Goal: Task Accomplishment & Management: Manage account settings

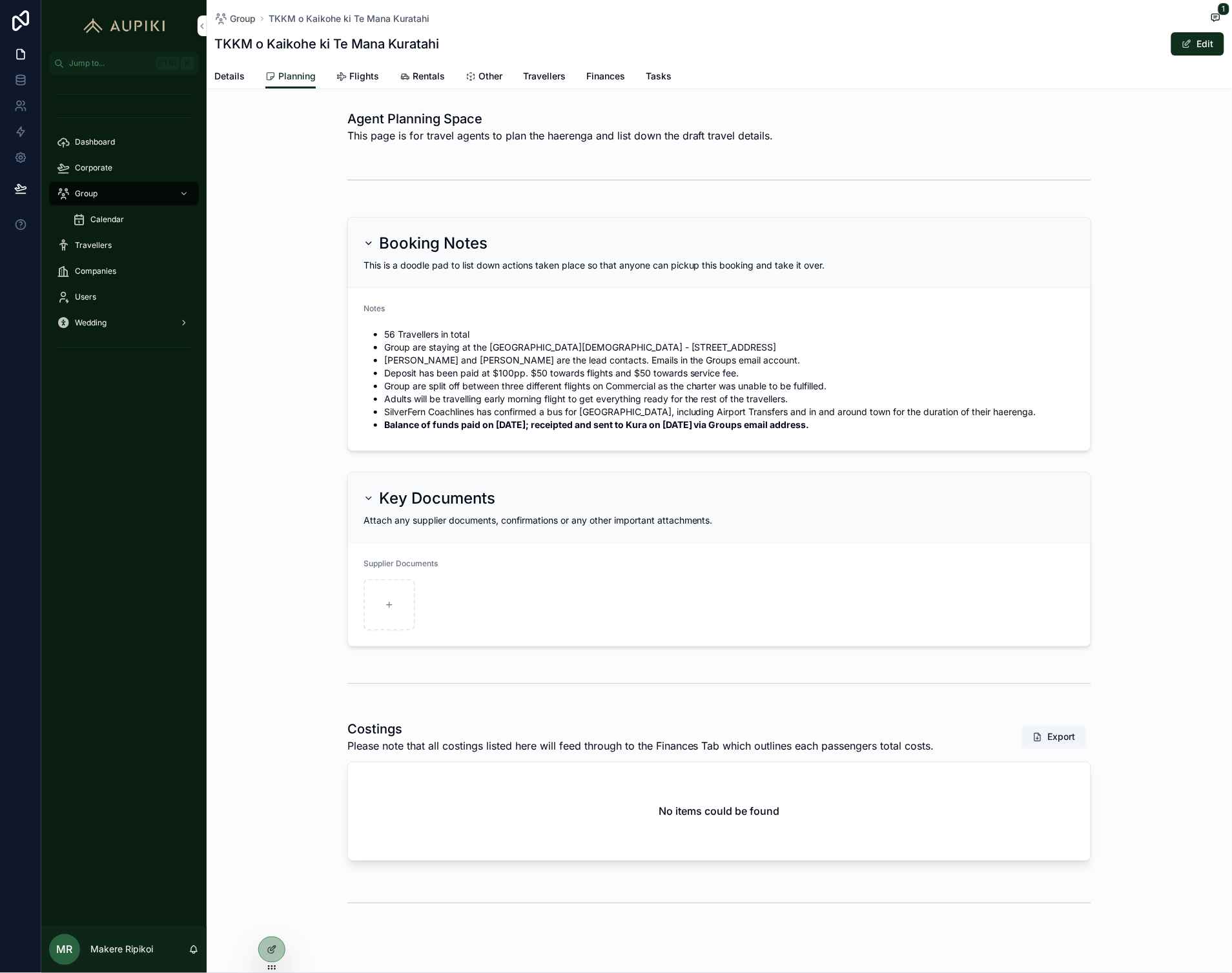
click at [105, 190] on div "Group" at bounding box center [124, 194] width 134 height 21
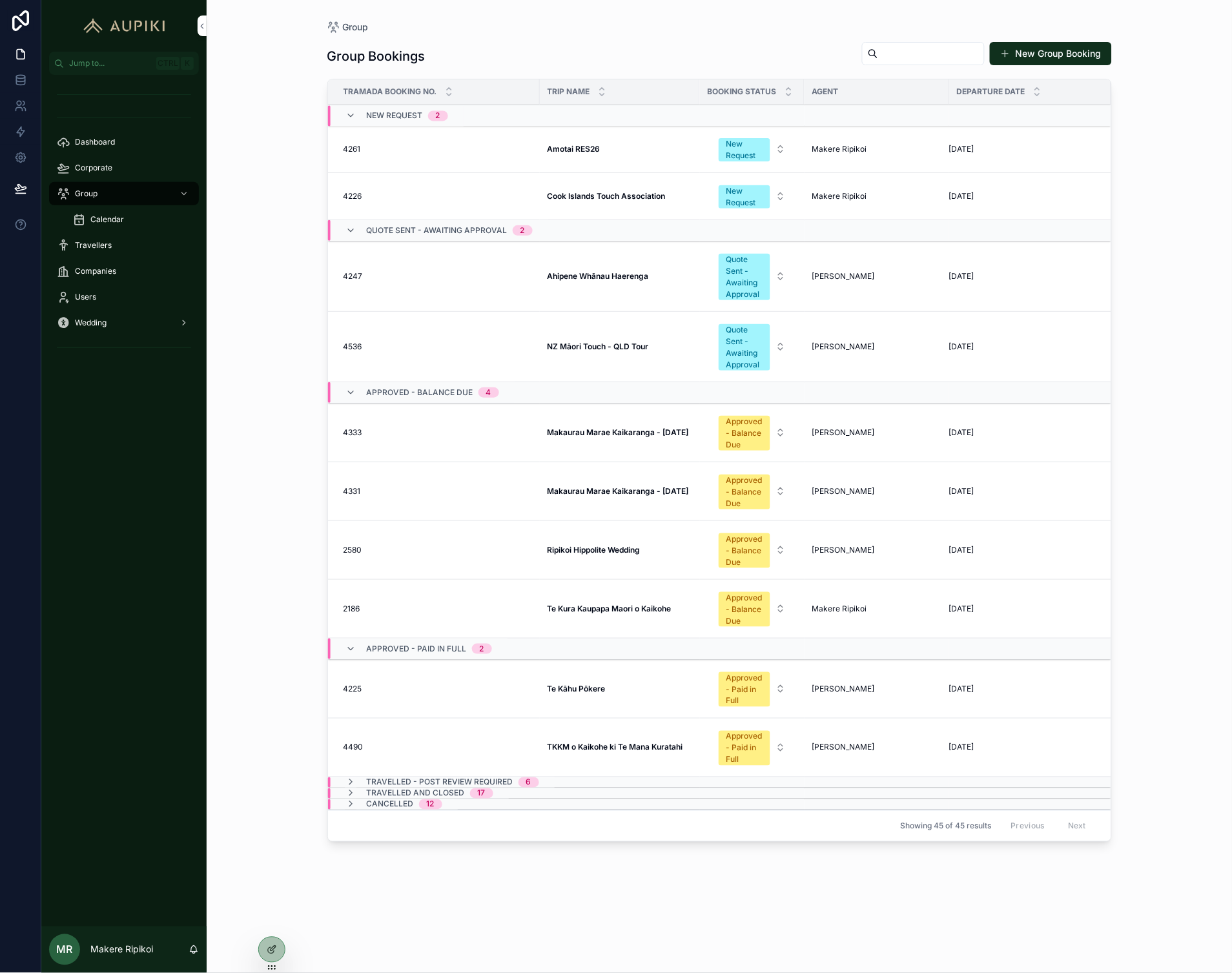
click at [633, 486] on strong "Makaurau Marae Kaikaranga - [DATE]" at bounding box center [618, 491] width 141 height 9
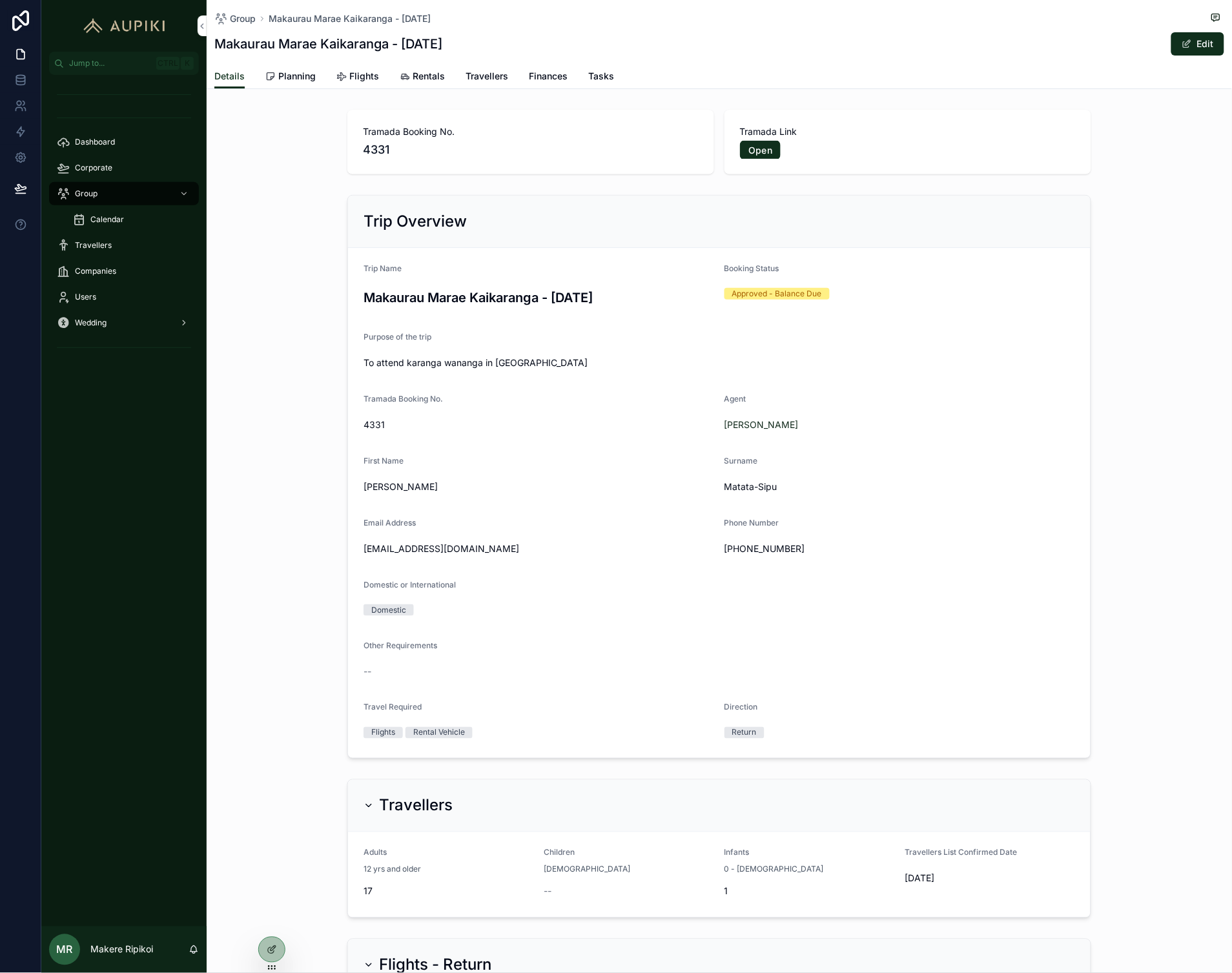
click at [282, 65] on link "Planning" at bounding box center [290, 78] width 51 height 26
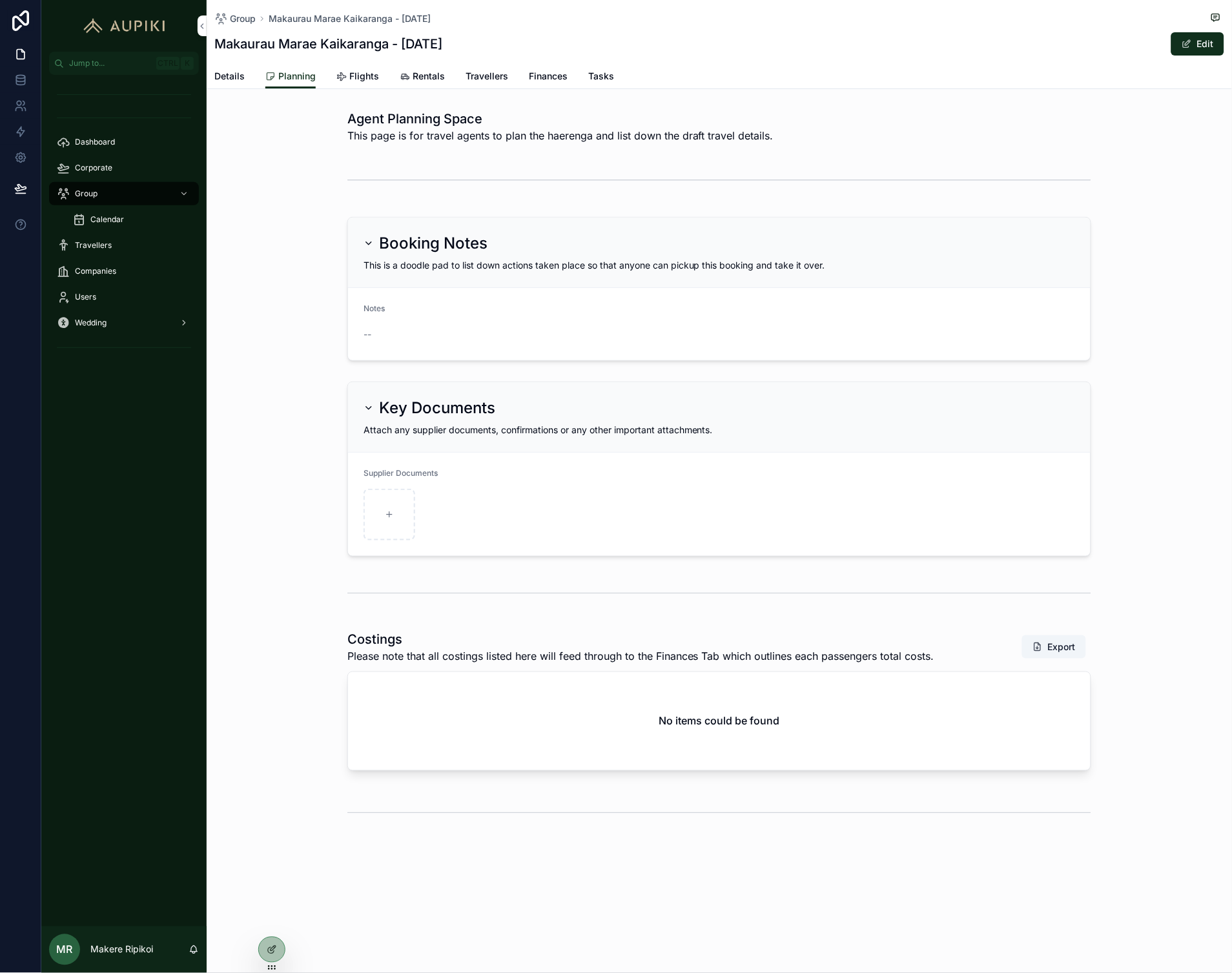
click at [1201, 45] on button "Edit" at bounding box center [1198, 44] width 53 height 23
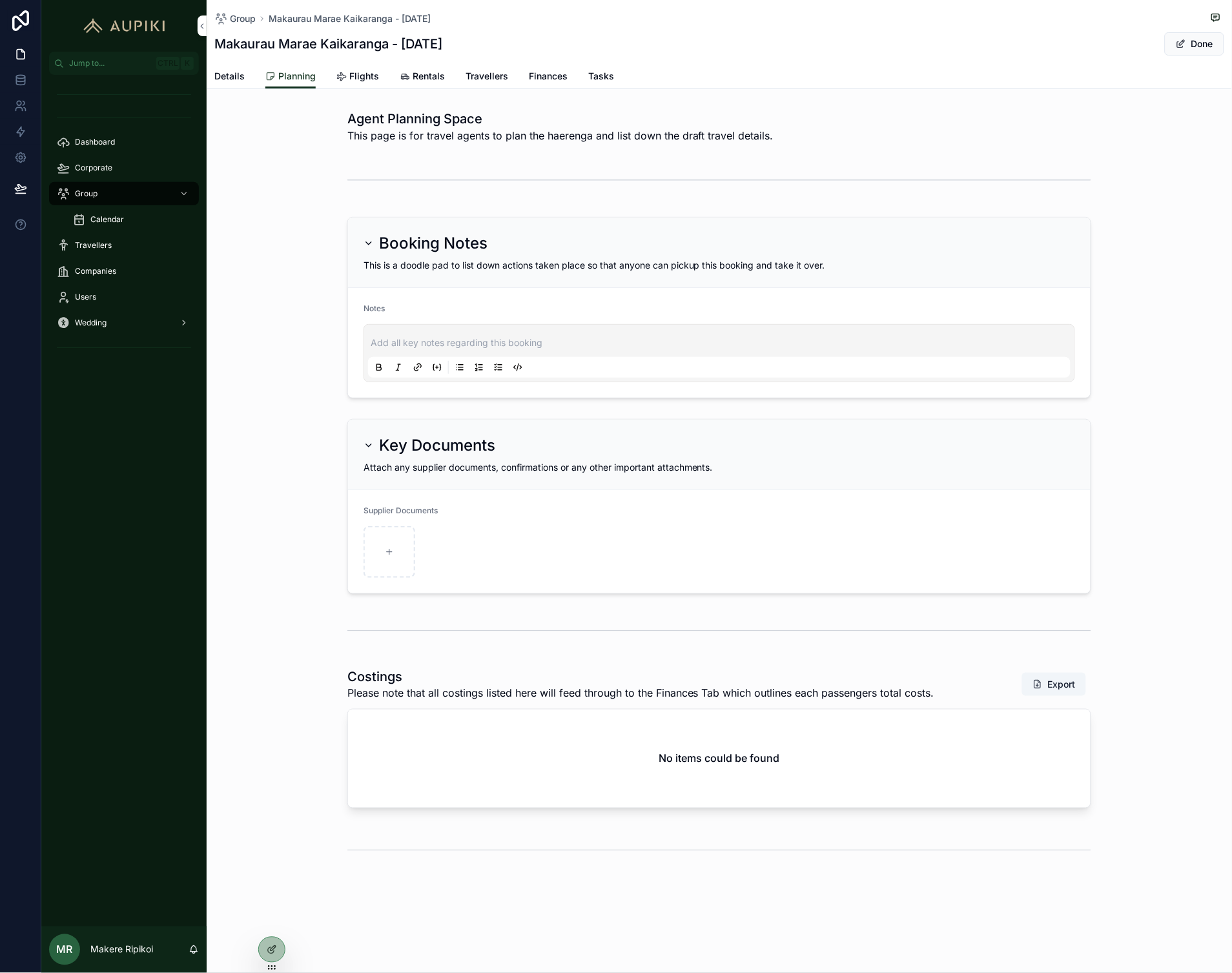
click at [500, 341] on p "scrollable content" at bounding box center [722, 342] width 702 height 13
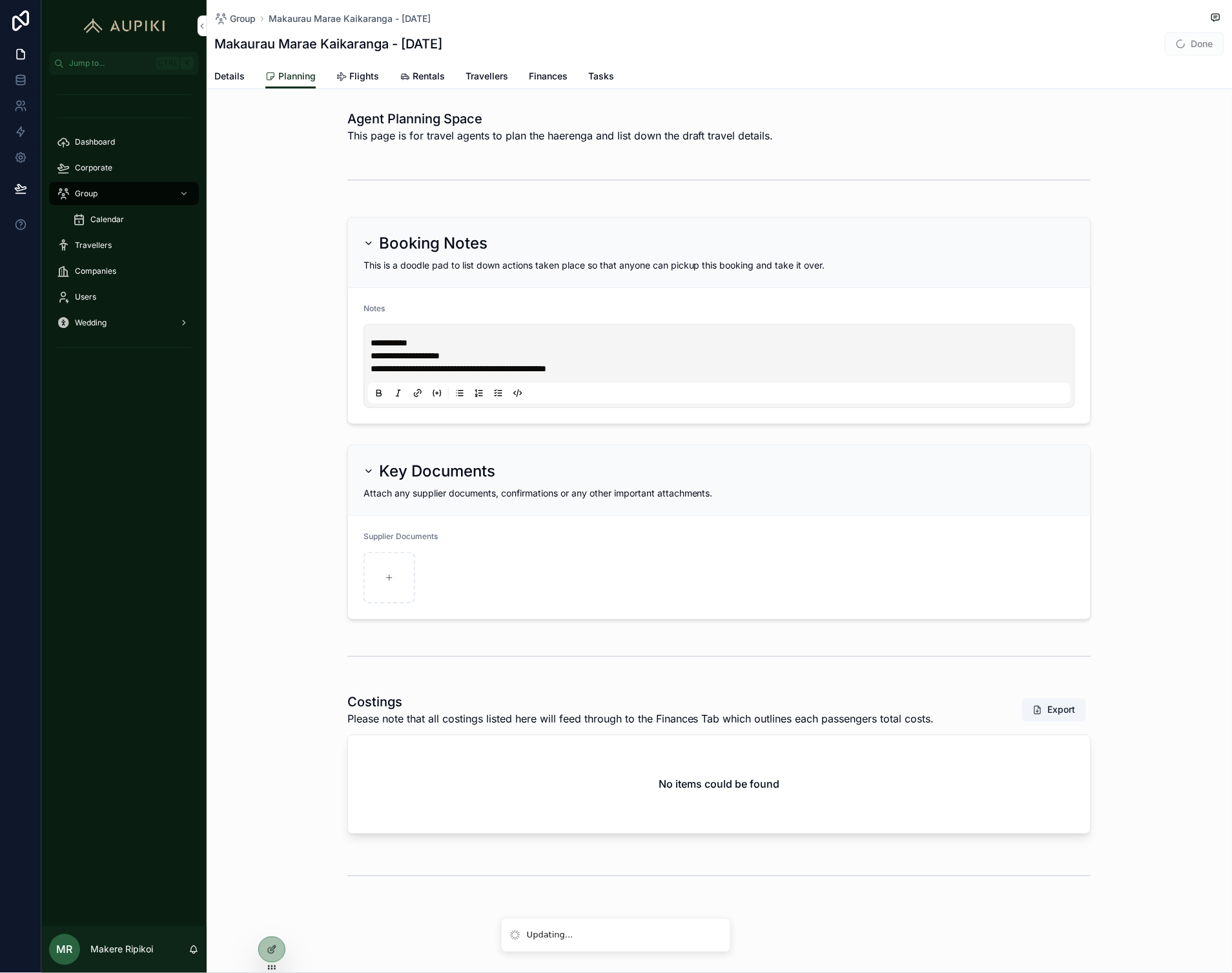
click at [233, 466] on div "Key Documents Attach any supplier documents, confirmations or any other importa…" at bounding box center [719, 532] width 1025 height 185
click at [1182, 48] on button "Done" at bounding box center [1195, 44] width 59 height 23
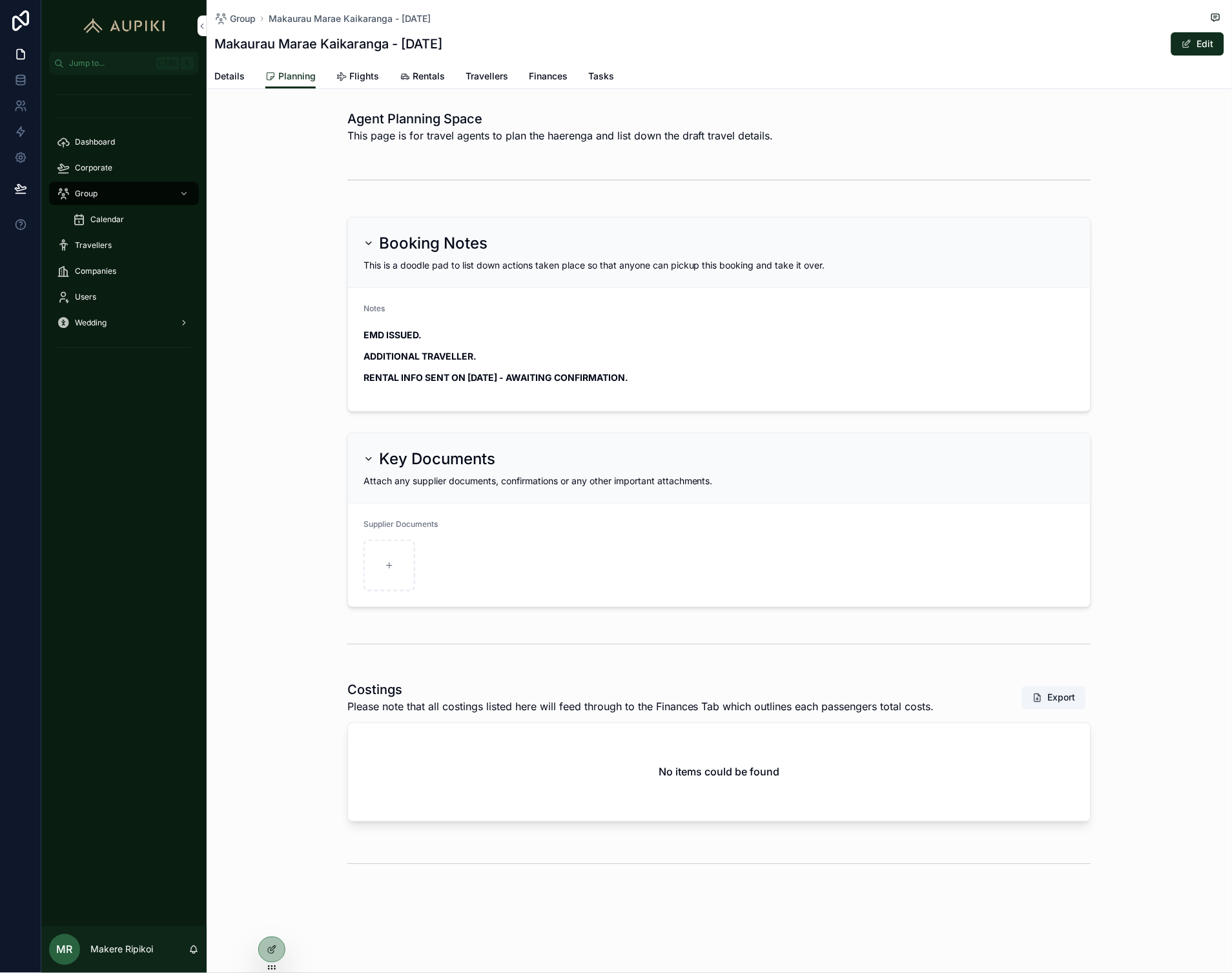
click at [229, 76] on span "Details" at bounding box center [229, 76] width 30 height 13
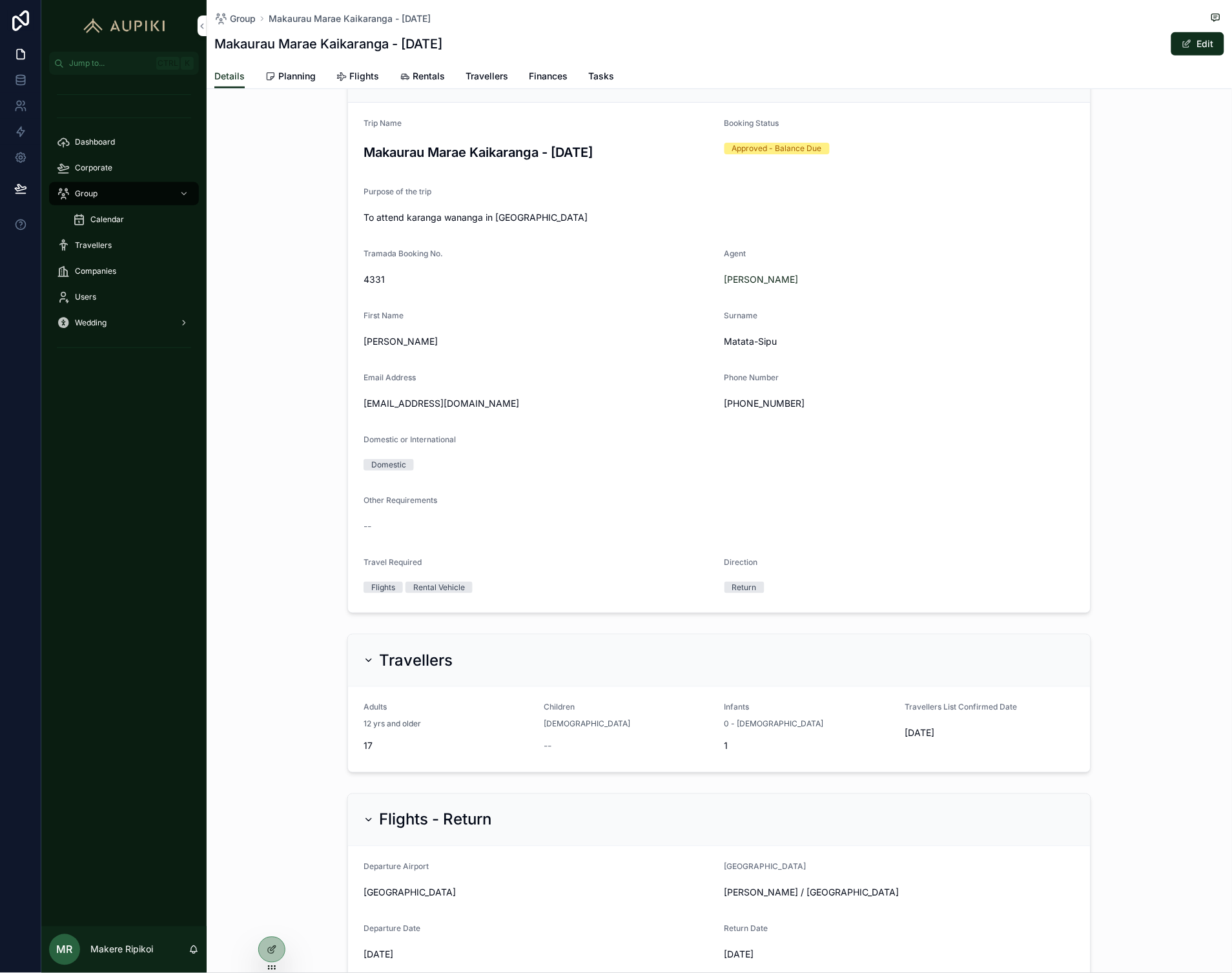
scroll to position [146, 0]
click at [1201, 41] on button "Edit" at bounding box center [1198, 44] width 53 height 23
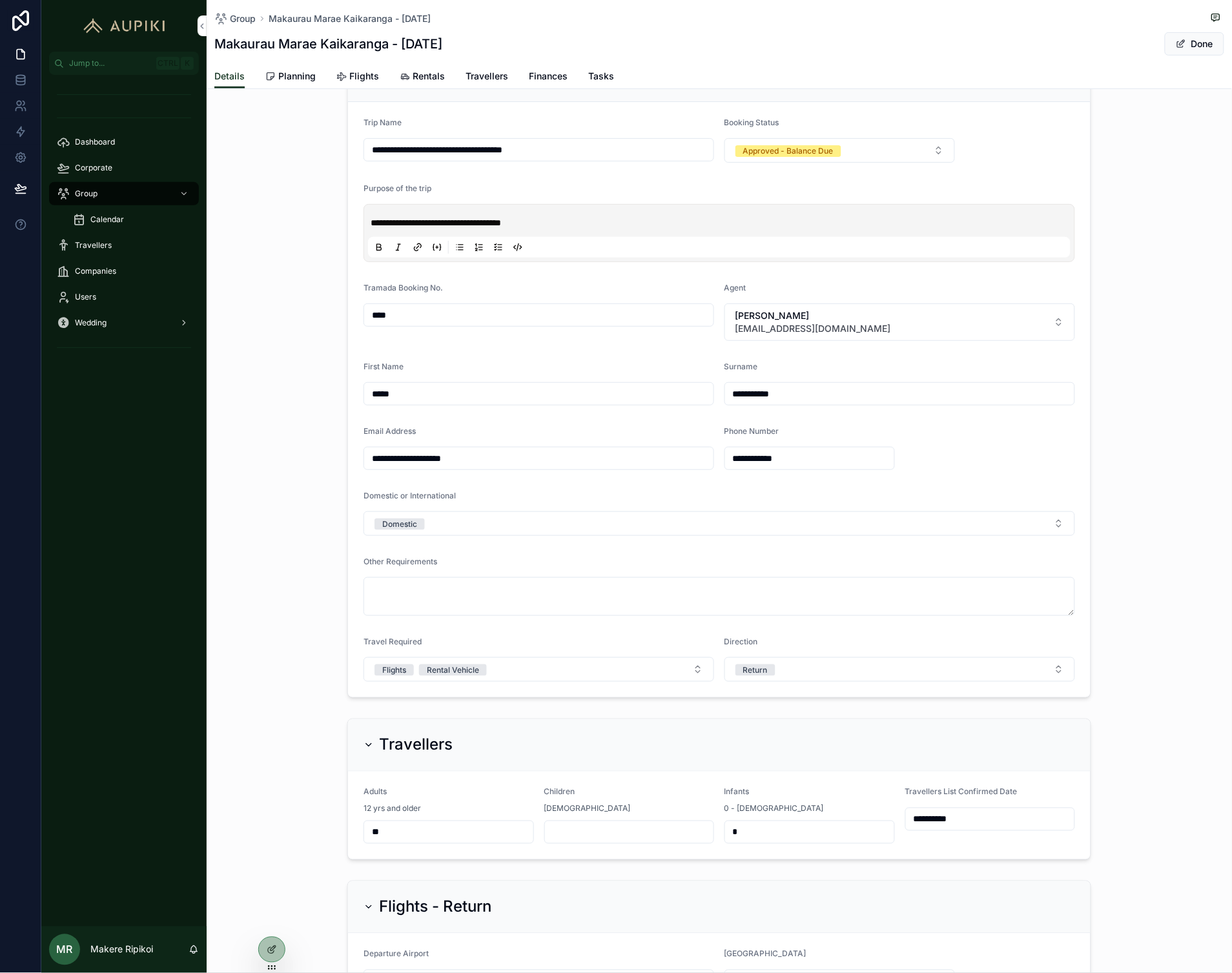
click at [477, 836] on input "**" at bounding box center [448, 832] width 169 height 18
type input "**"
click at [268, 799] on div "**********" at bounding box center [719, 789] width 1025 height 152
click at [1176, 47] on span "scrollable content" at bounding box center [1181, 43] width 10 height 10
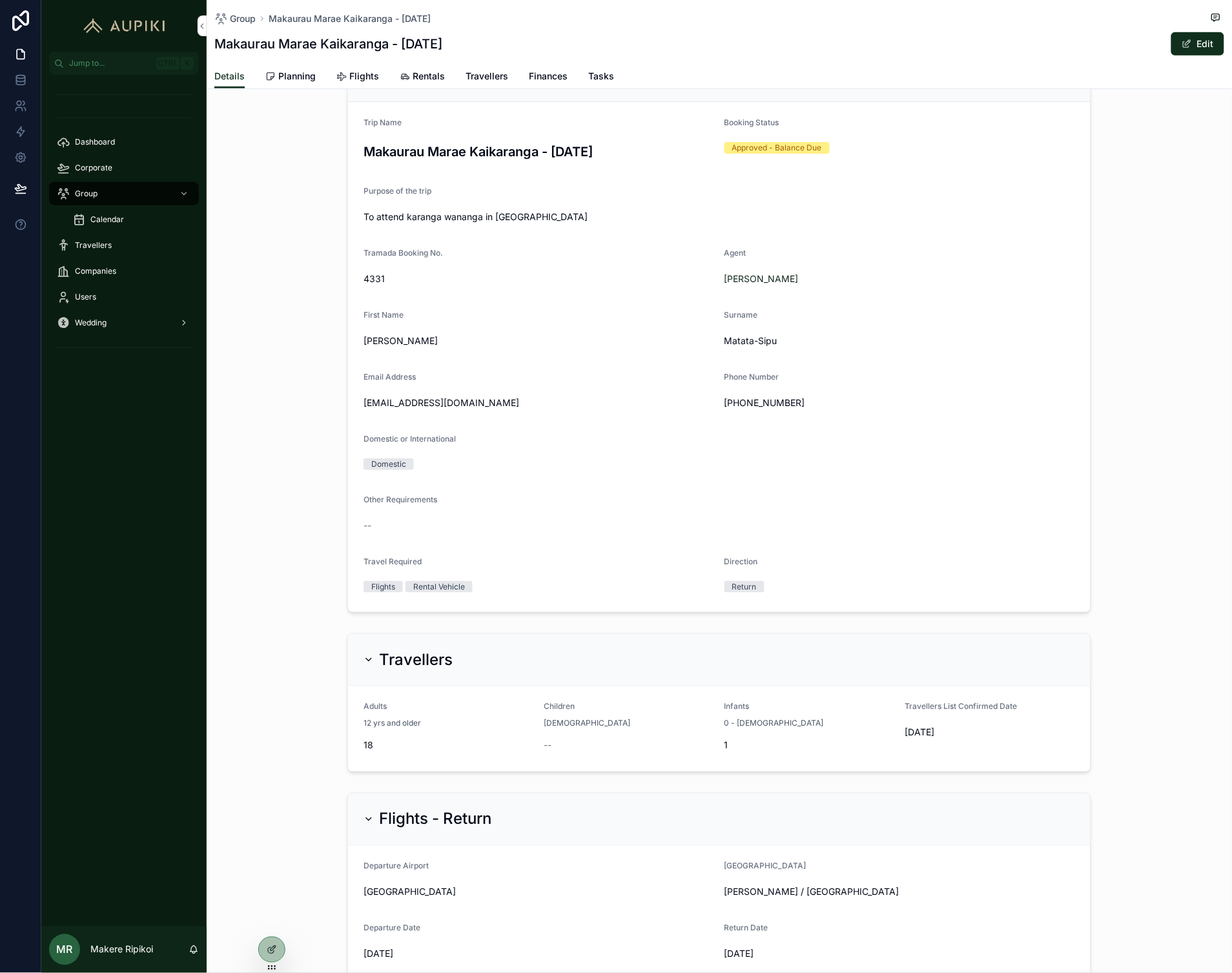
click at [307, 76] on span "Planning" at bounding box center [297, 76] width 37 height 13
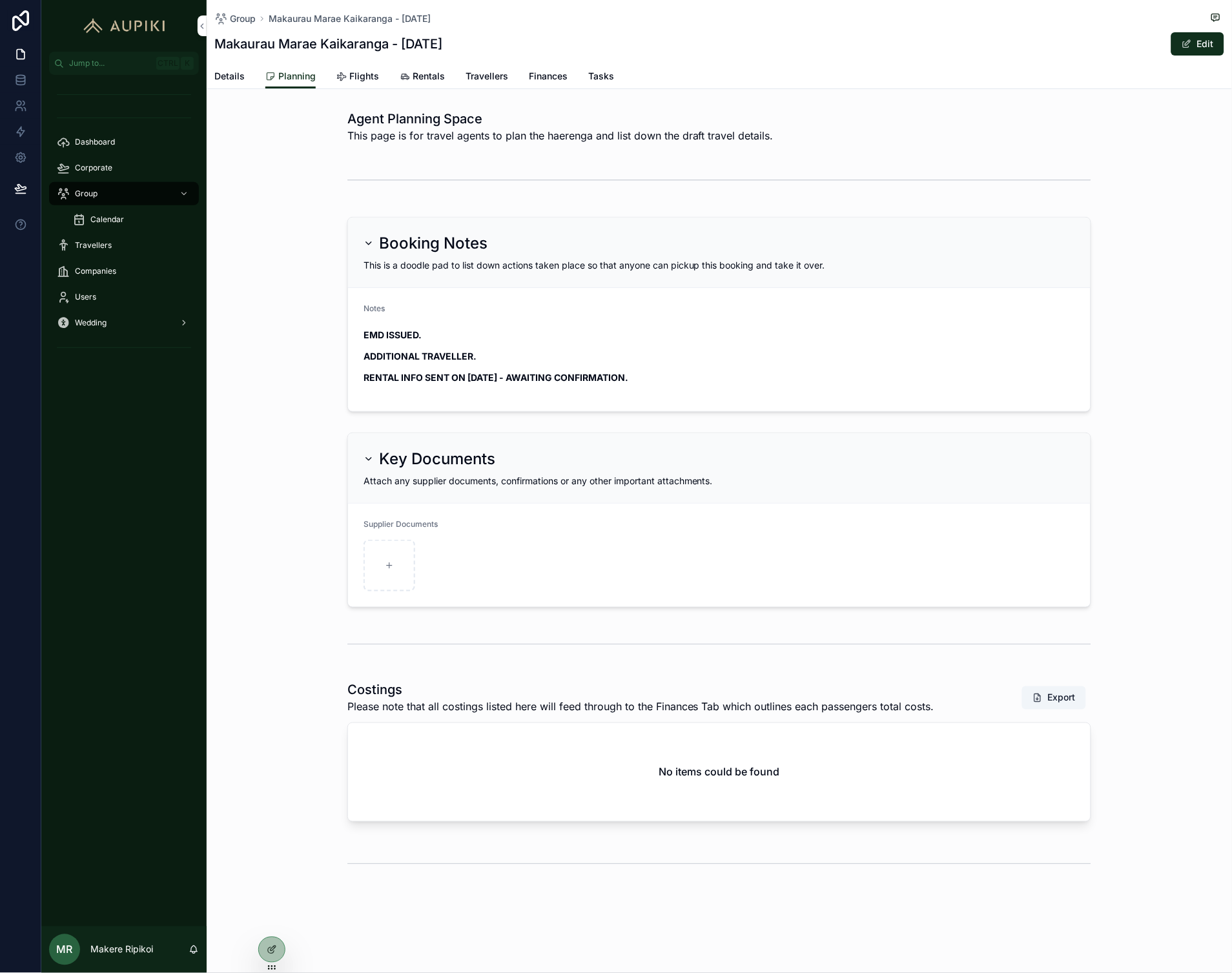
drag, startPoint x: 364, startPoint y: 333, endPoint x: 672, endPoint y: 368, distance: 310.0
click at [672, 368] on div "EMD ISSUED. ADDITIONAL TRAVELLER. RENTAL INFO SENT ON [DATE] - AWAITING CONFIRM…" at bounding box center [719, 356] width 712 height 56
copy div "EMD ISSUED. ADDITIONAL TRAVELLER. RENTAL INFO SENT ON [DATE] - AWAITING CONFIRM…"
click at [121, 190] on div "Group" at bounding box center [124, 194] width 134 height 21
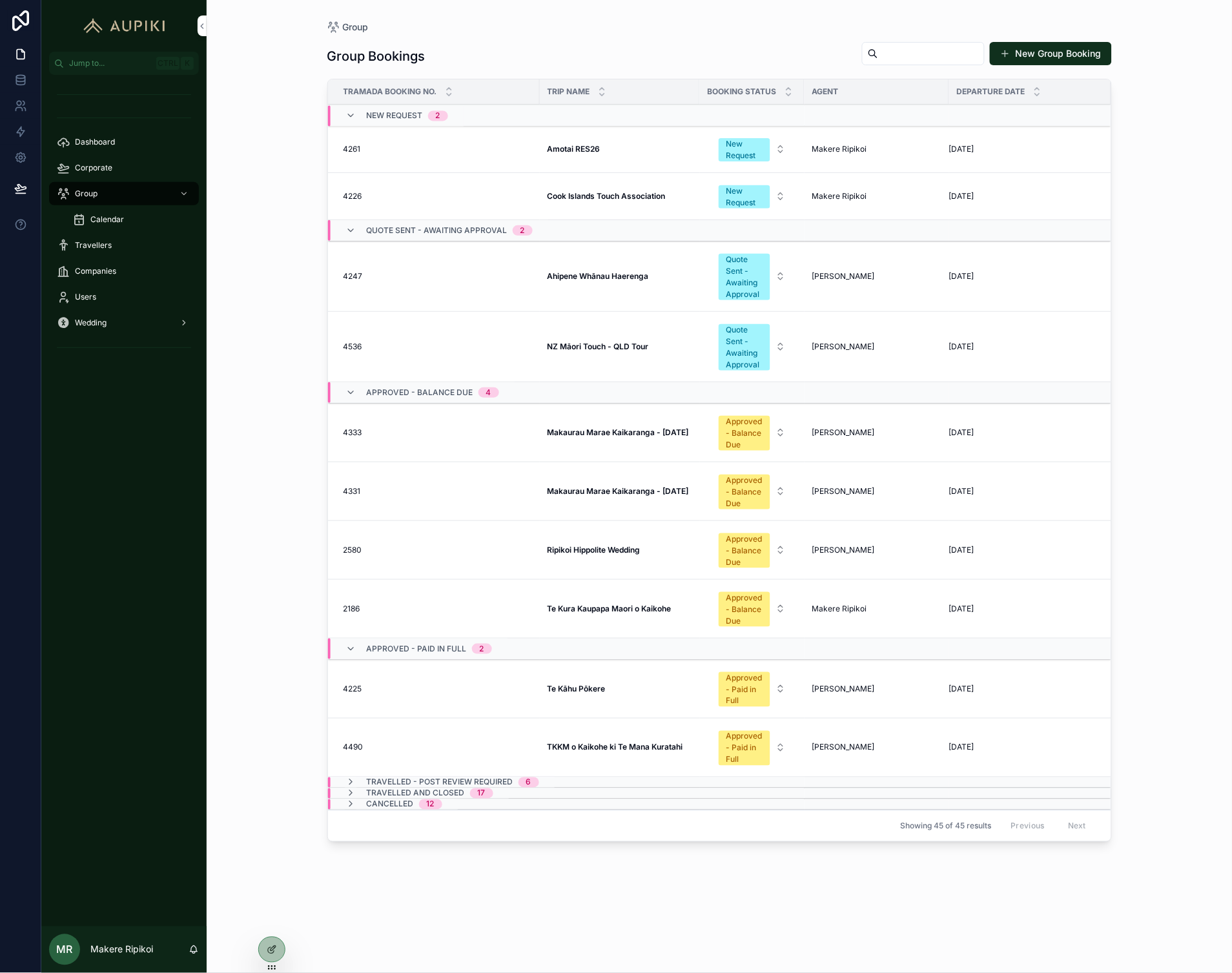
click at [585, 438] on span "Makaurau Marae Kaikaranga - [DATE]" at bounding box center [618, 432] width 141 height 10
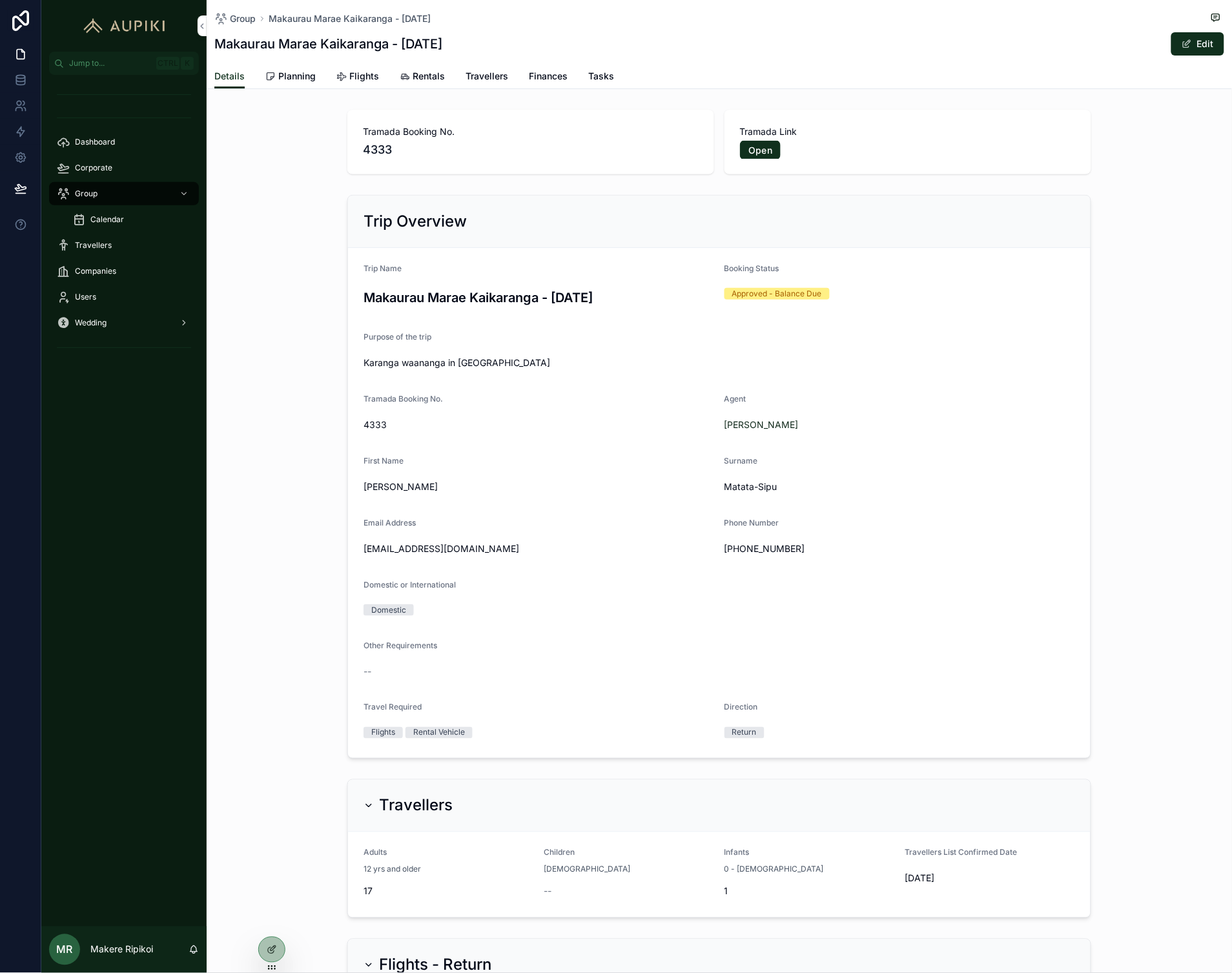
click at [1195, 49] on button "Edit" at bounding box center [1198, 44] width 53 height 23
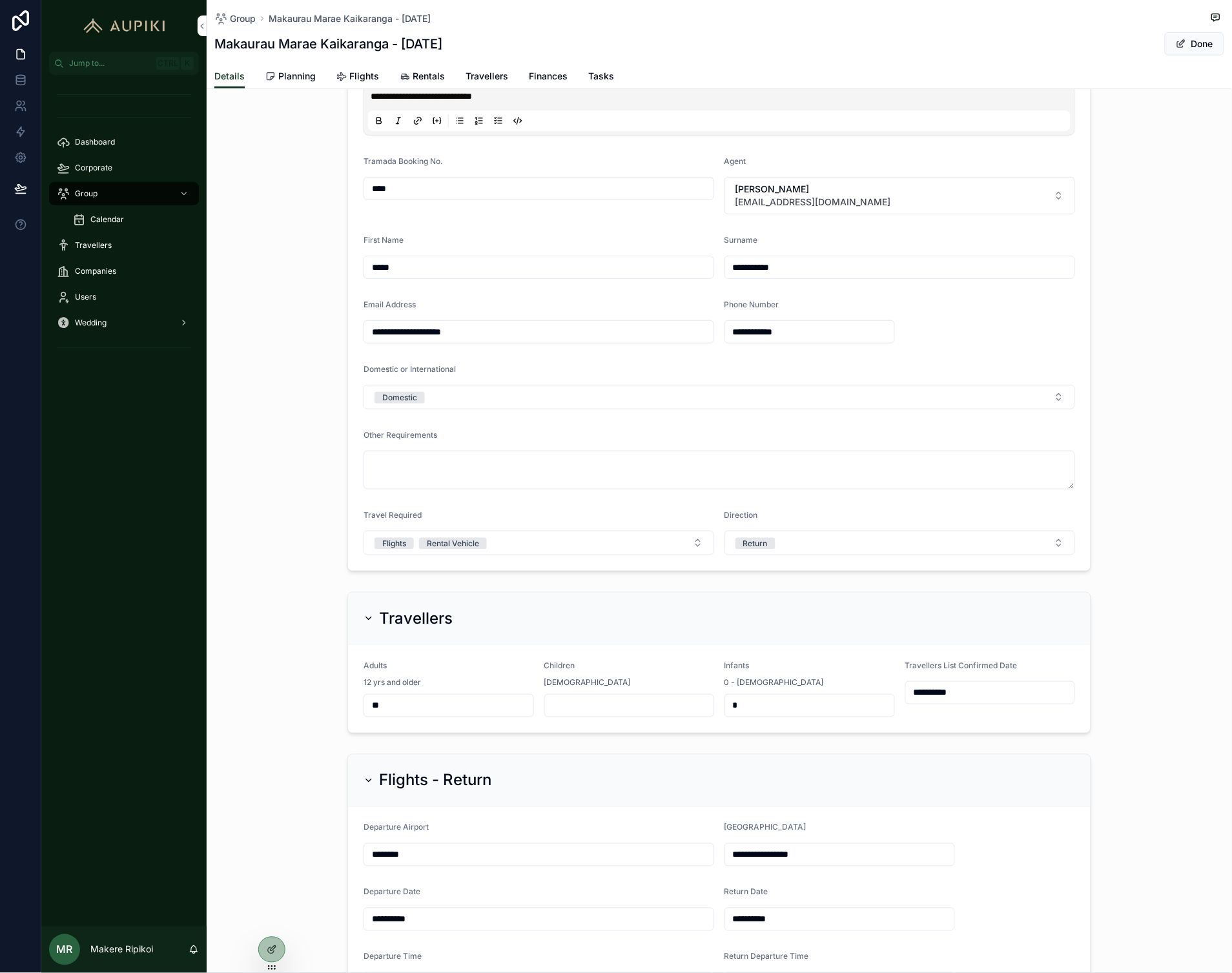
scroll to position [273, 0]
click at [462, 718] on form "**********" at bounding box center [719, 688] width 742 height 88
click at [456, 709] on input "**" at bounding box center [448, 705] width 169 height 18
type input "**"
click at [272, 686] on div "**********" at bounding box center [719, 662] width 1025 height 152
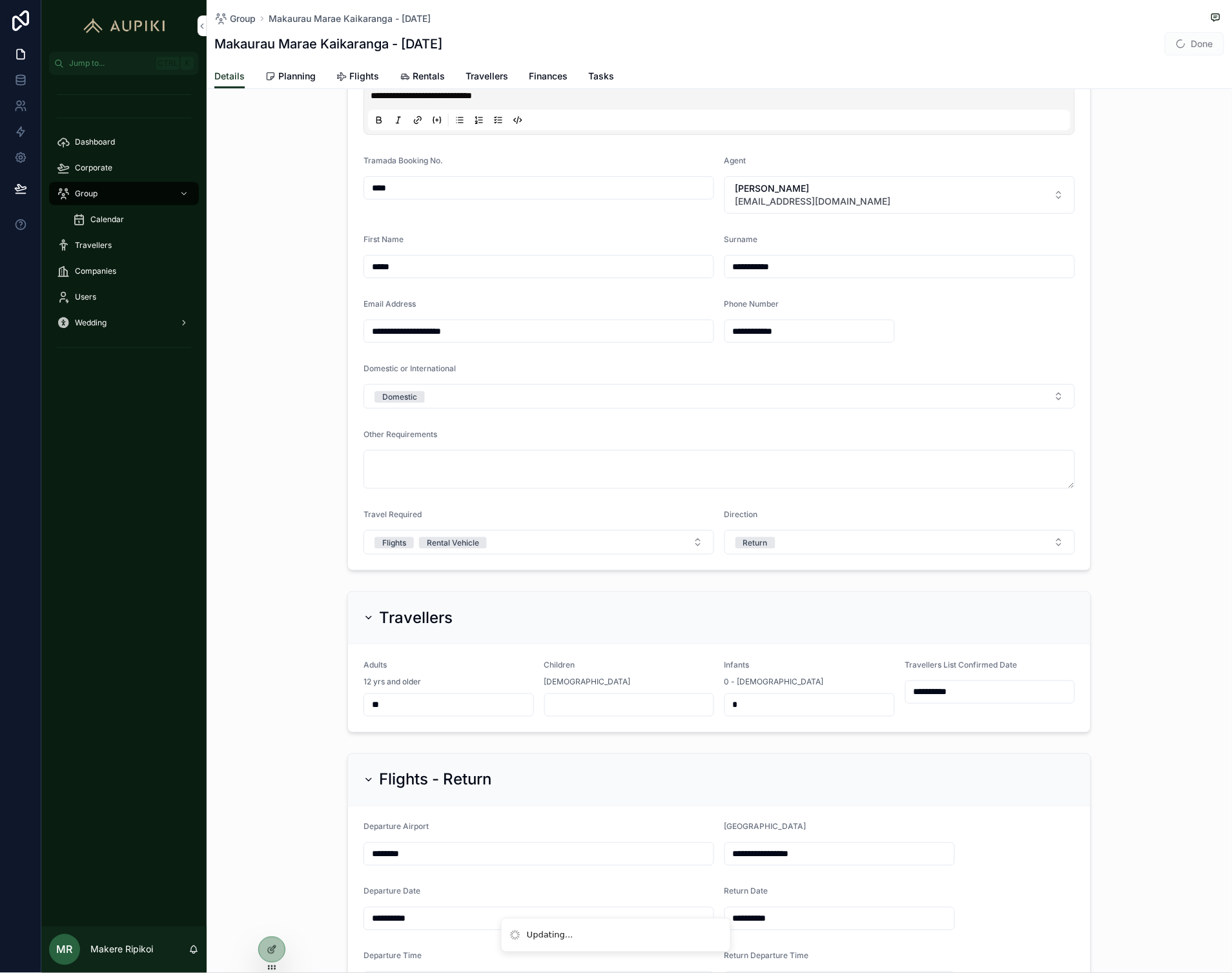
scroll to position [0, 0]
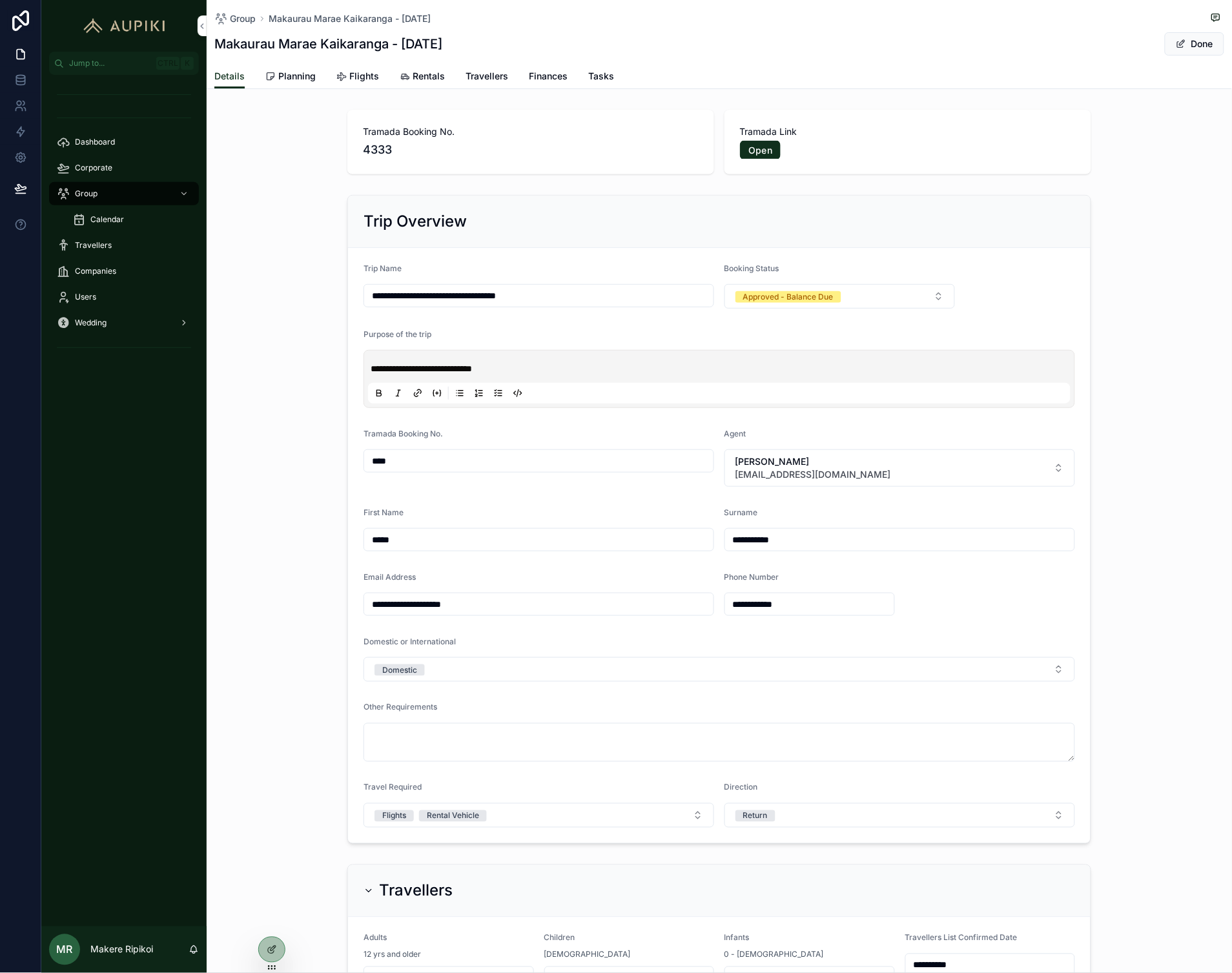
click at [1179, 48] on button "Done" at bounding box center [1195, 44] width 59 height 23
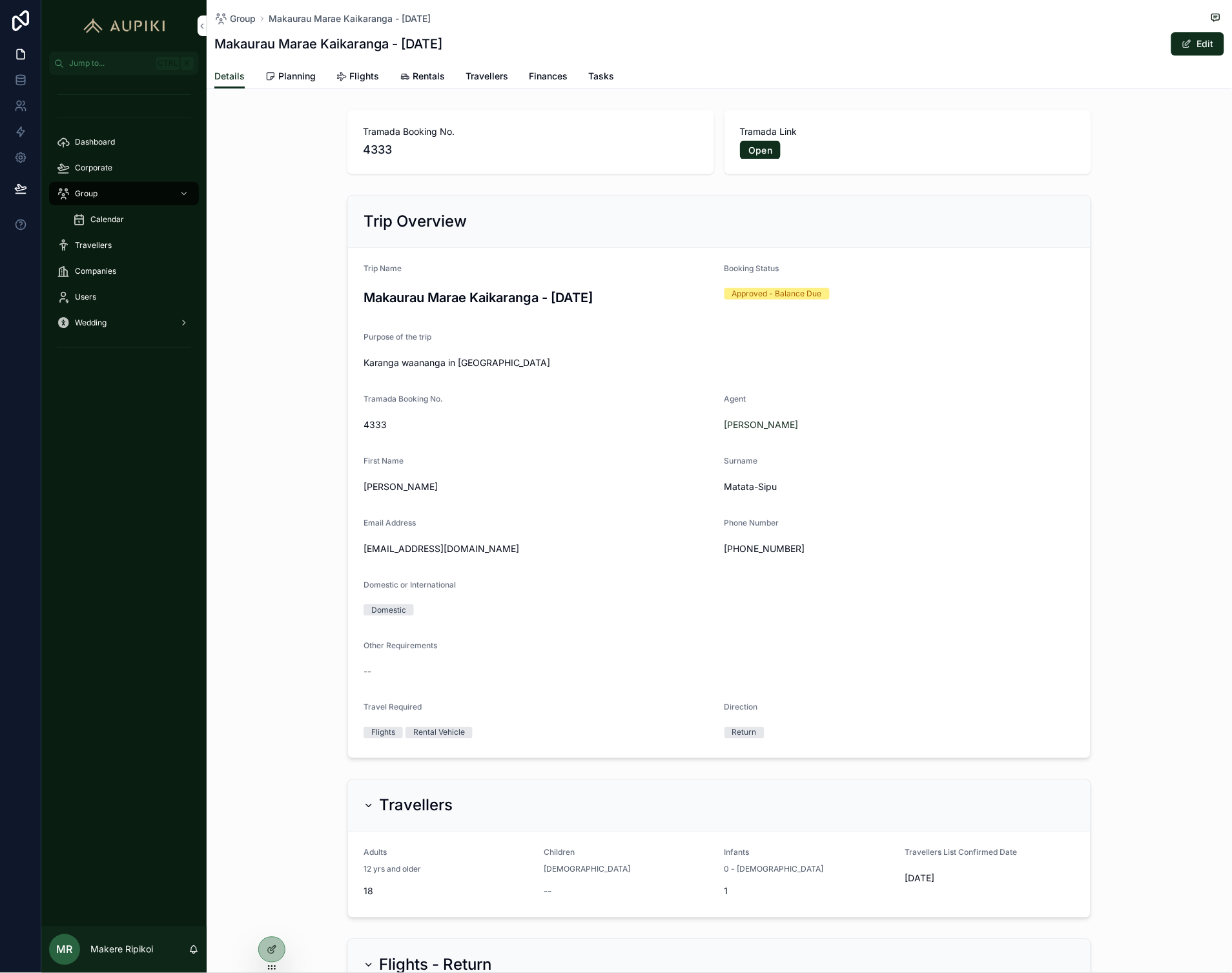
click at [307, 73] on span "Planning" at bounding box center [297, 76] width 37 height 13
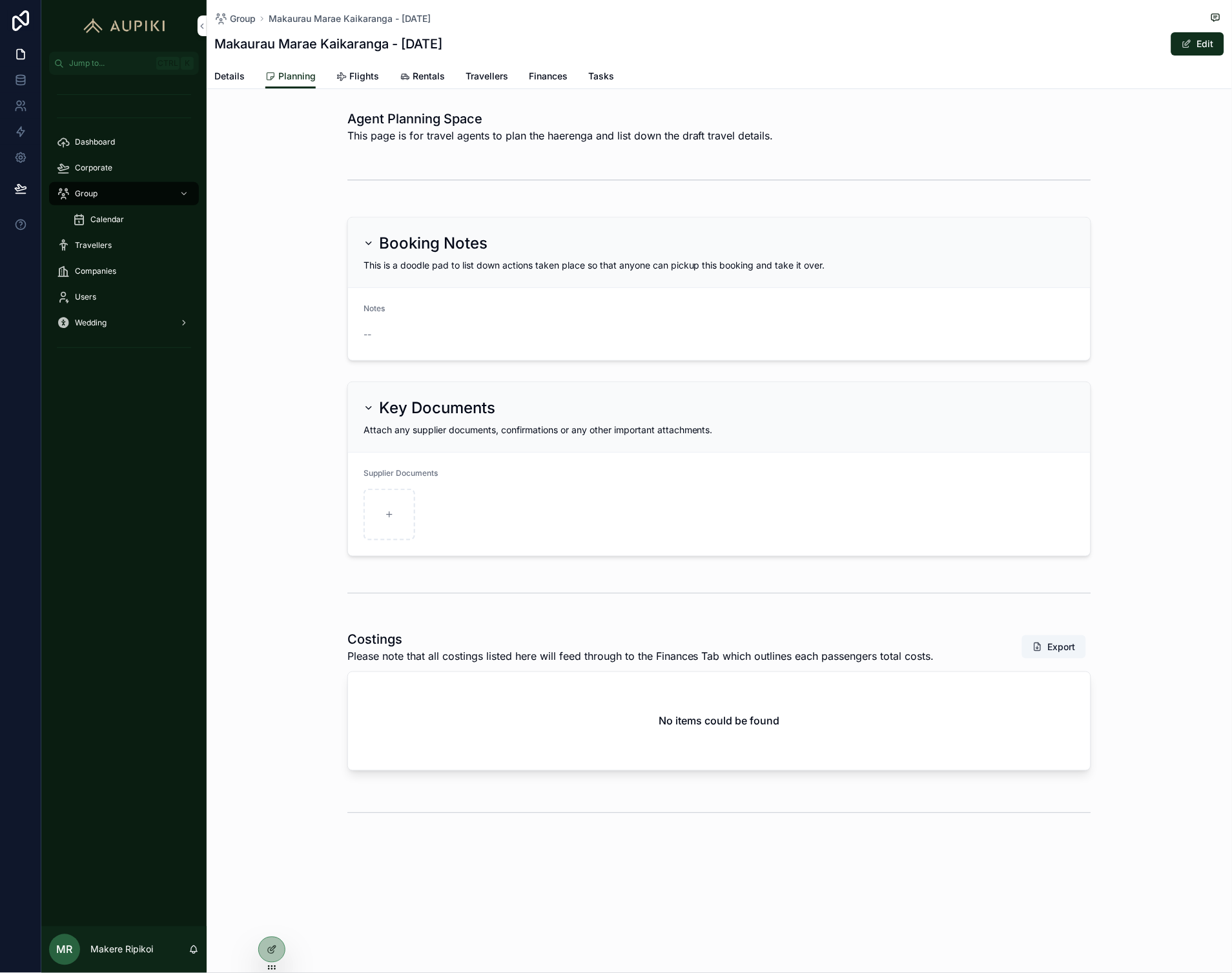
click at [1177, 58] on div "Group Makaurau Marae Kaikaranga - [DATE] Makaurau Marae Kaikaranga - [DATE] Edit" at bounding box center [719, 32] width 1010 height 64
click at [1189, 51] on button "Edit" at bounding box center [1198, 44] width 53 height 23
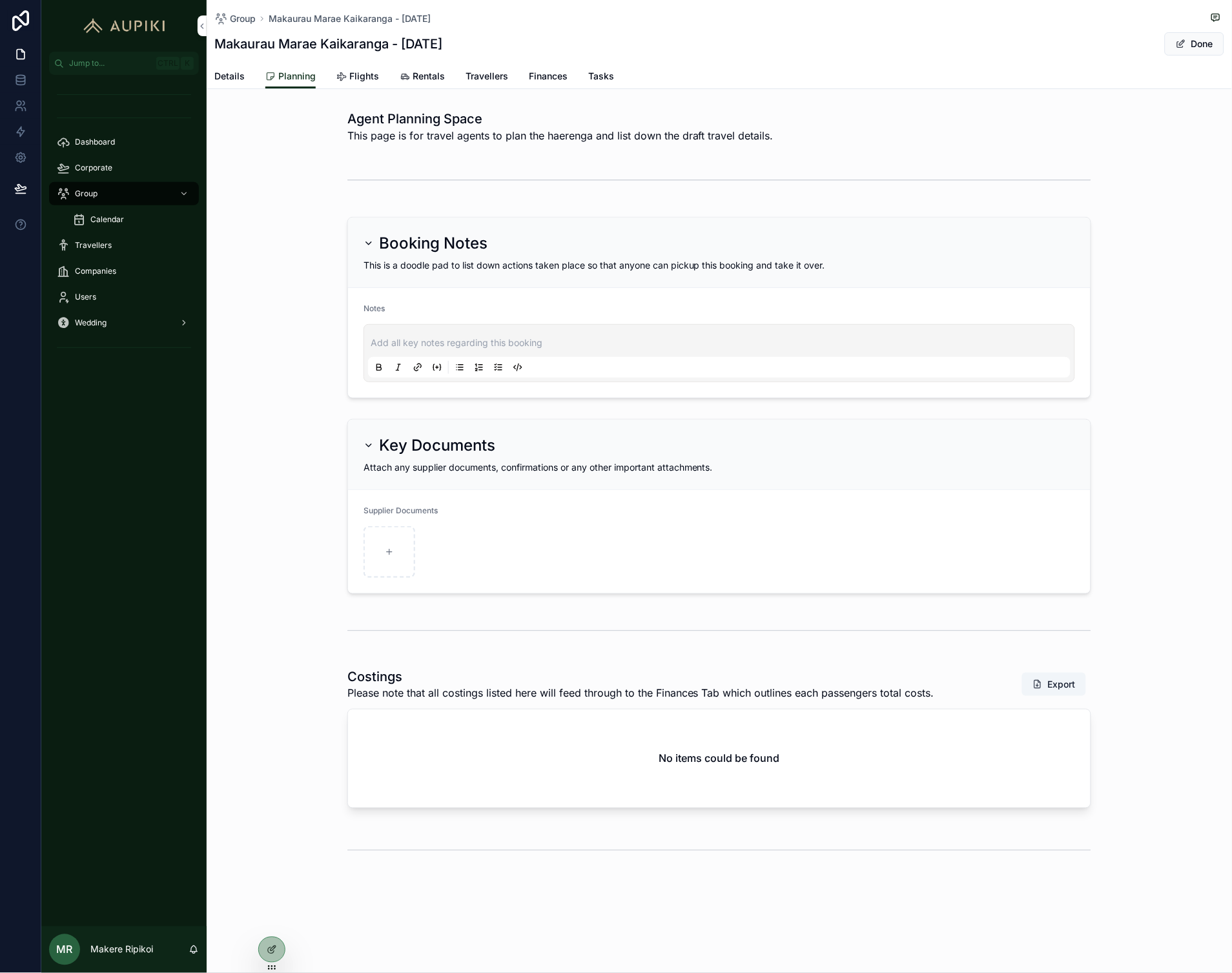
click at [609, 339] on p "scrollable content" at bounding box center [722, 342] width 702 height 13
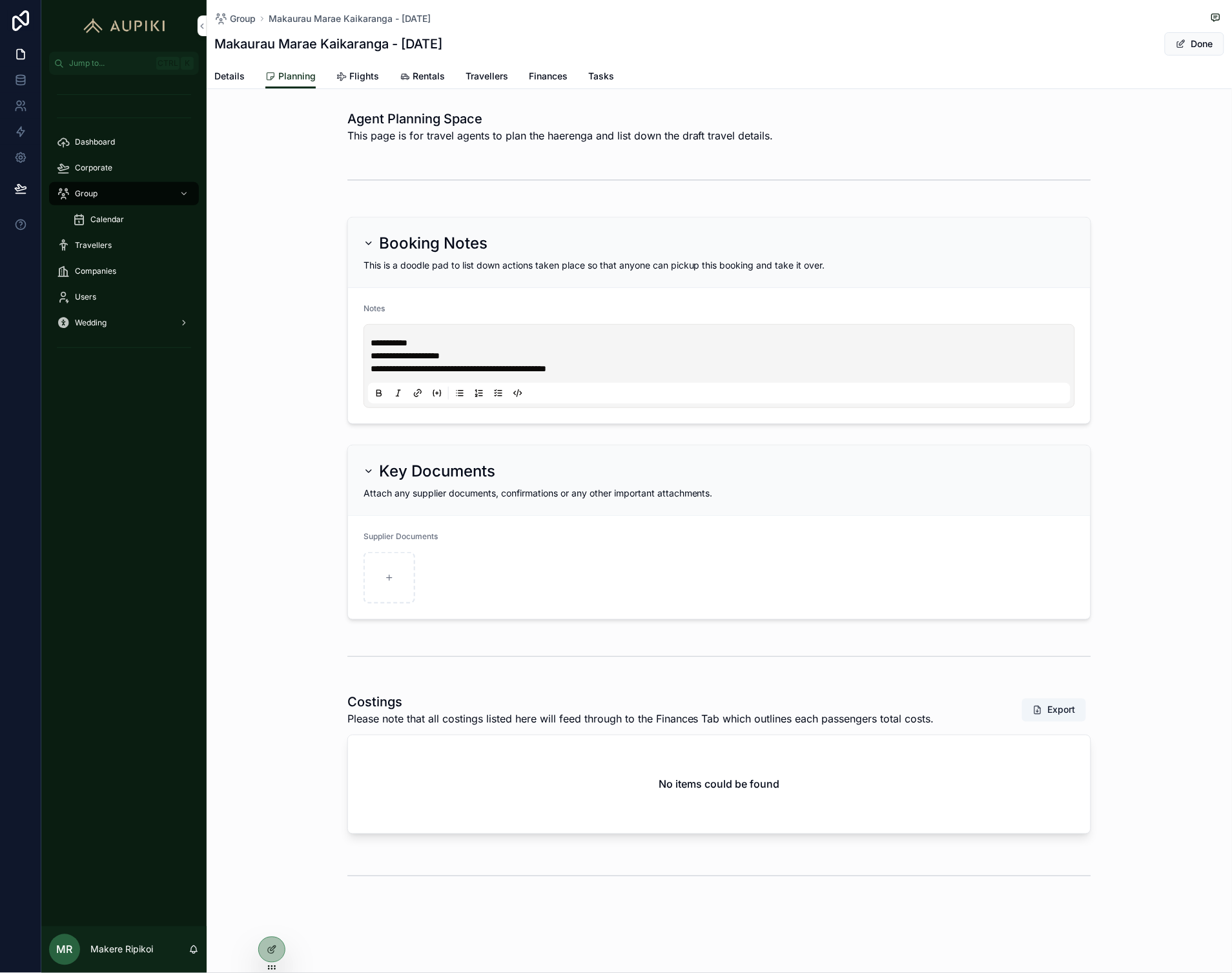
click at [1176, 48] on span "scrollable content" at bounding box center [1181, 43] width 10 height 10
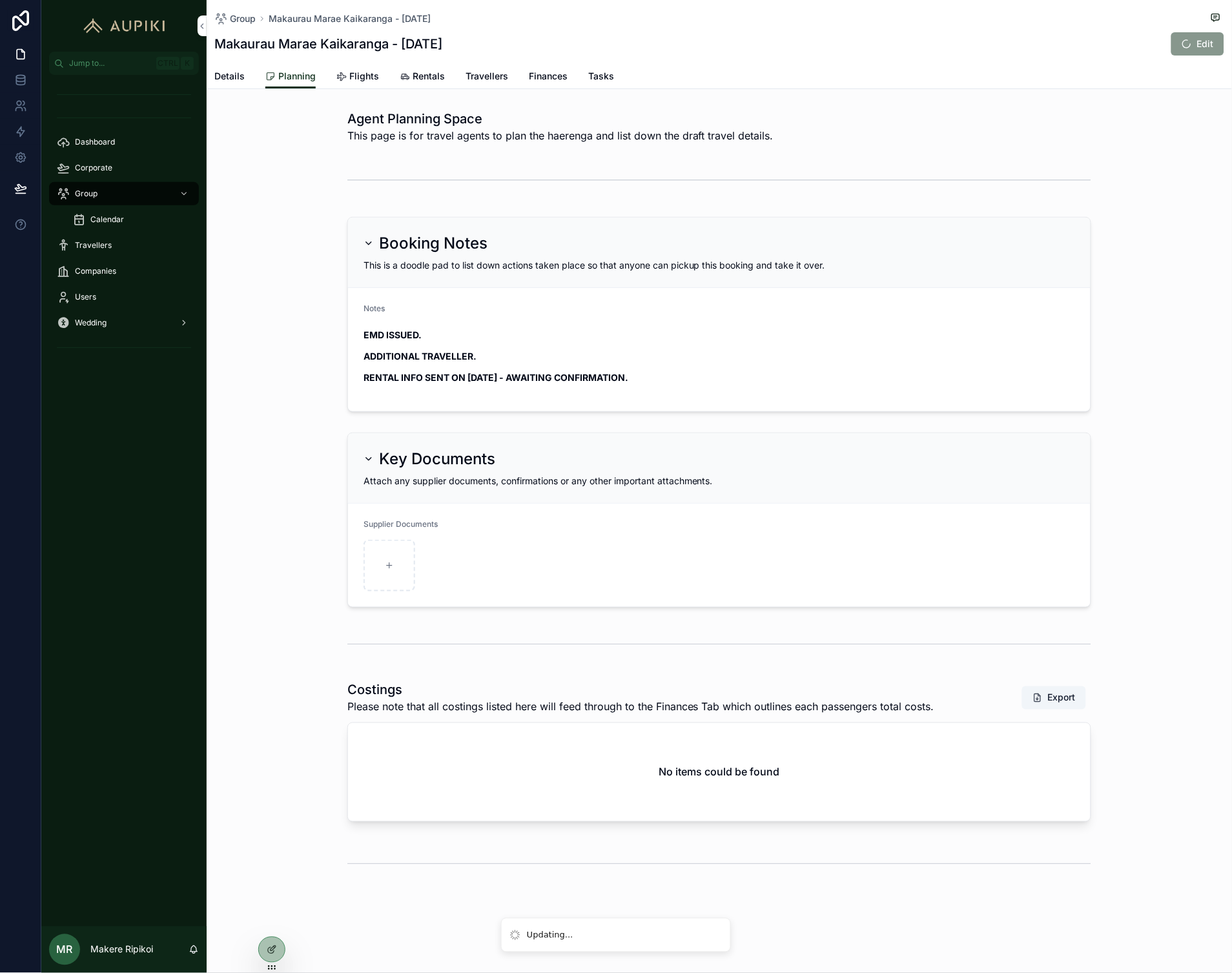
click at [880, 181] on div "scrollable content" at bounding box center [719, 180] width 744 height 32
click at [483, 73] on span "Travellers" at bounding box center [486, 76] width 43 height 13
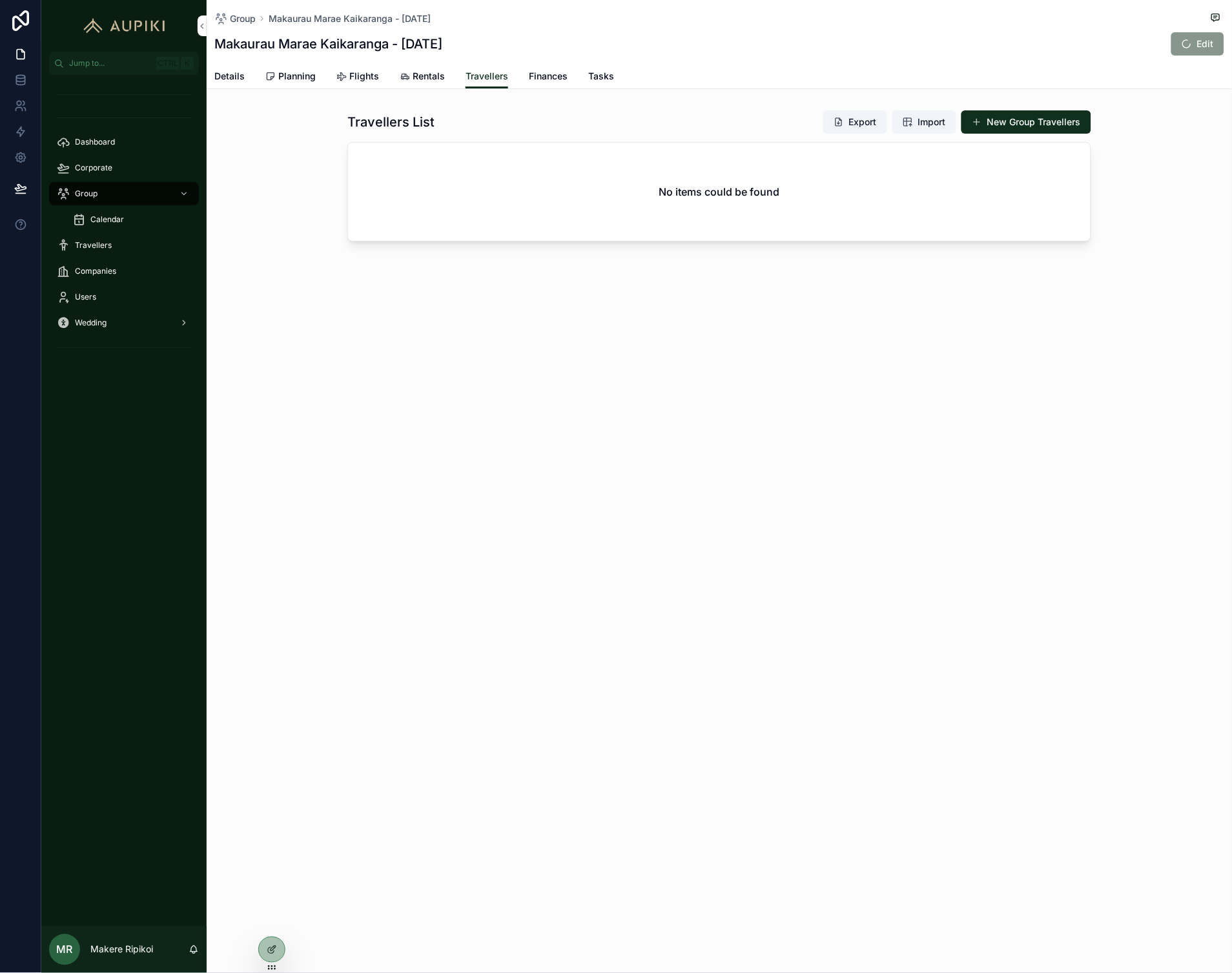
click at [224, 76] on span "Details" at bounding box center [229, 76] width 30 height 13
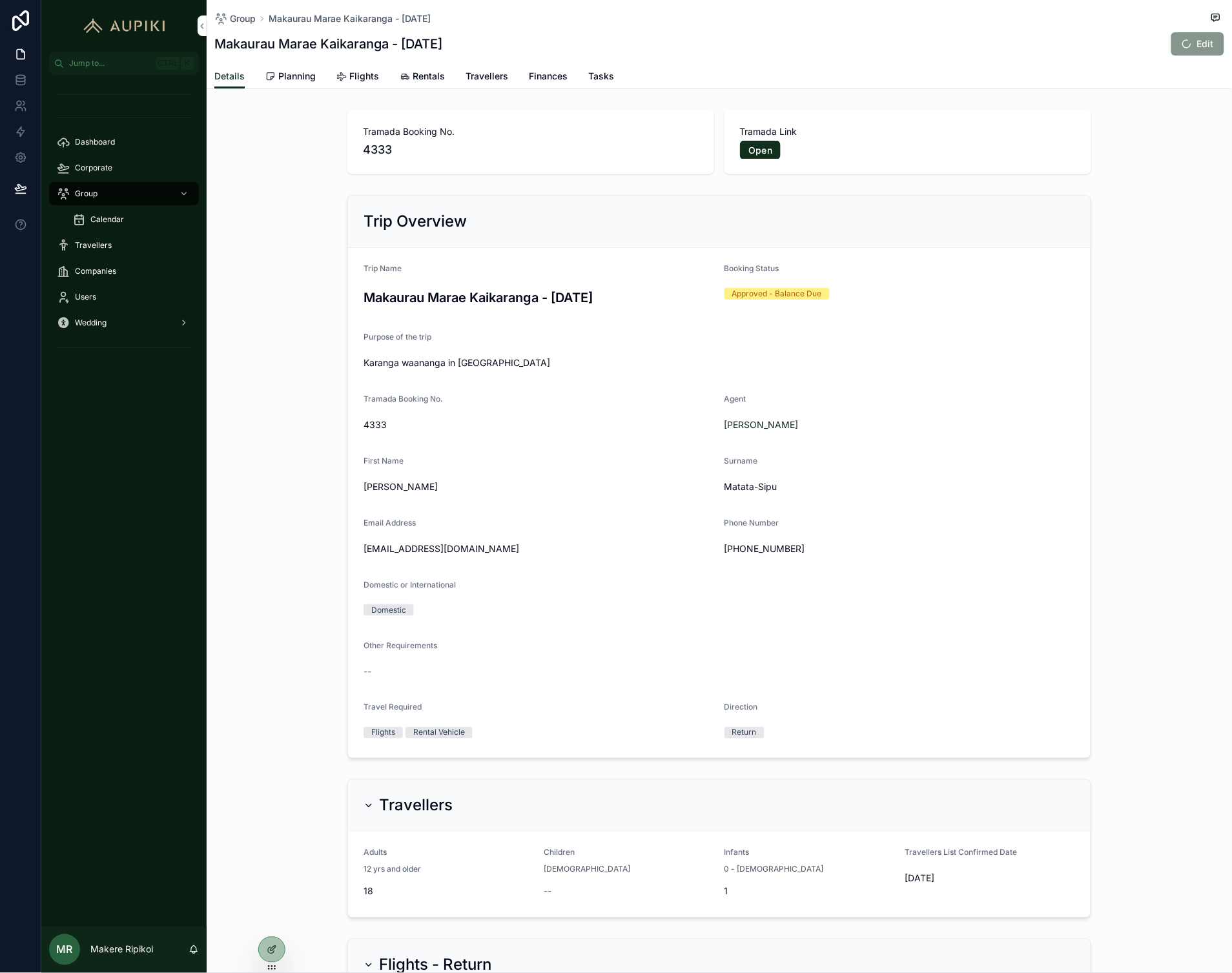
click at [107, 194] on div "Group" at bounding box center [124, 194] width 134 height 21
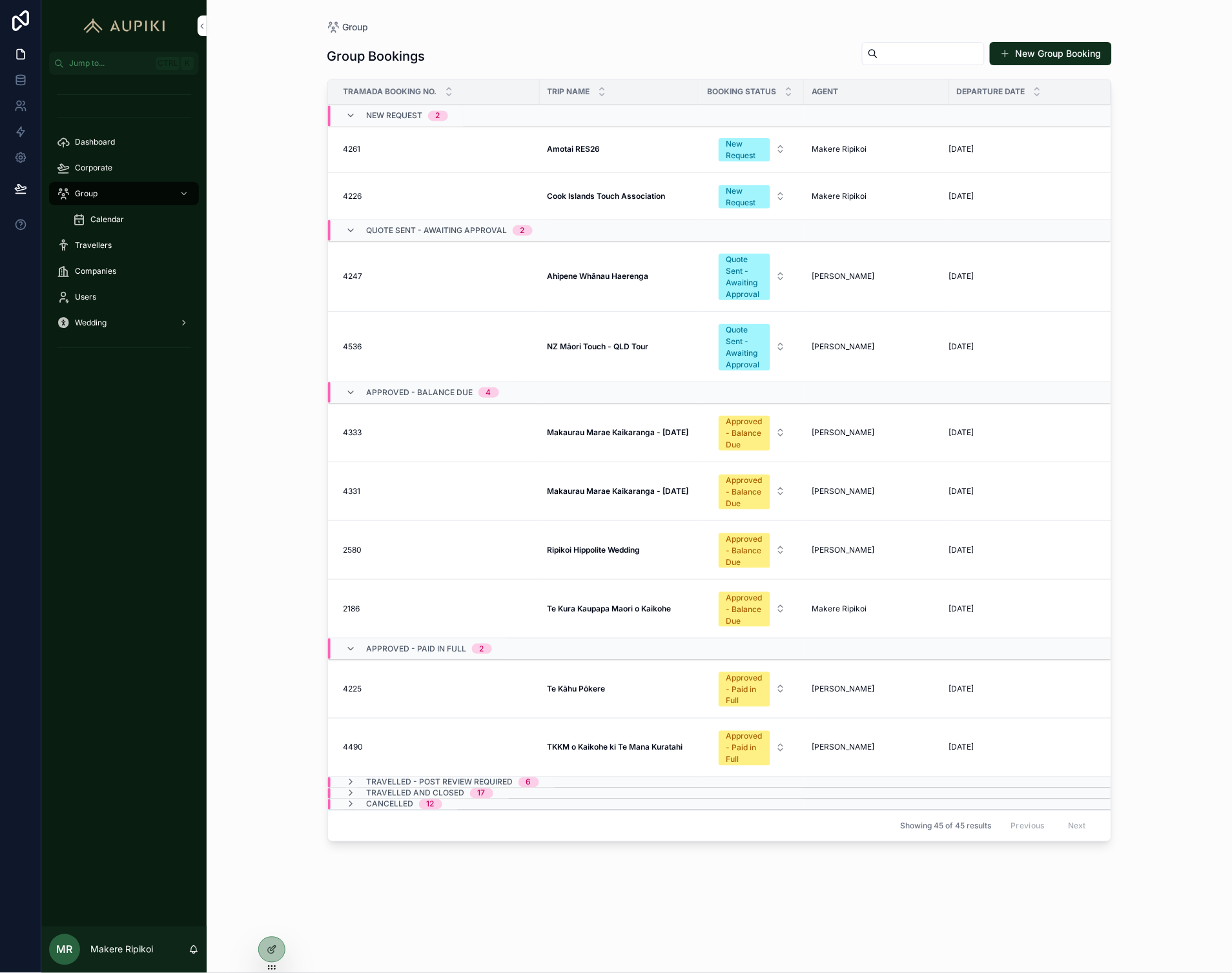
click at [576, 750] on strong "TKKM o Kaikohe ki Te Mana Kuratahi" at bounding box center [615, 747] width 136 height 9
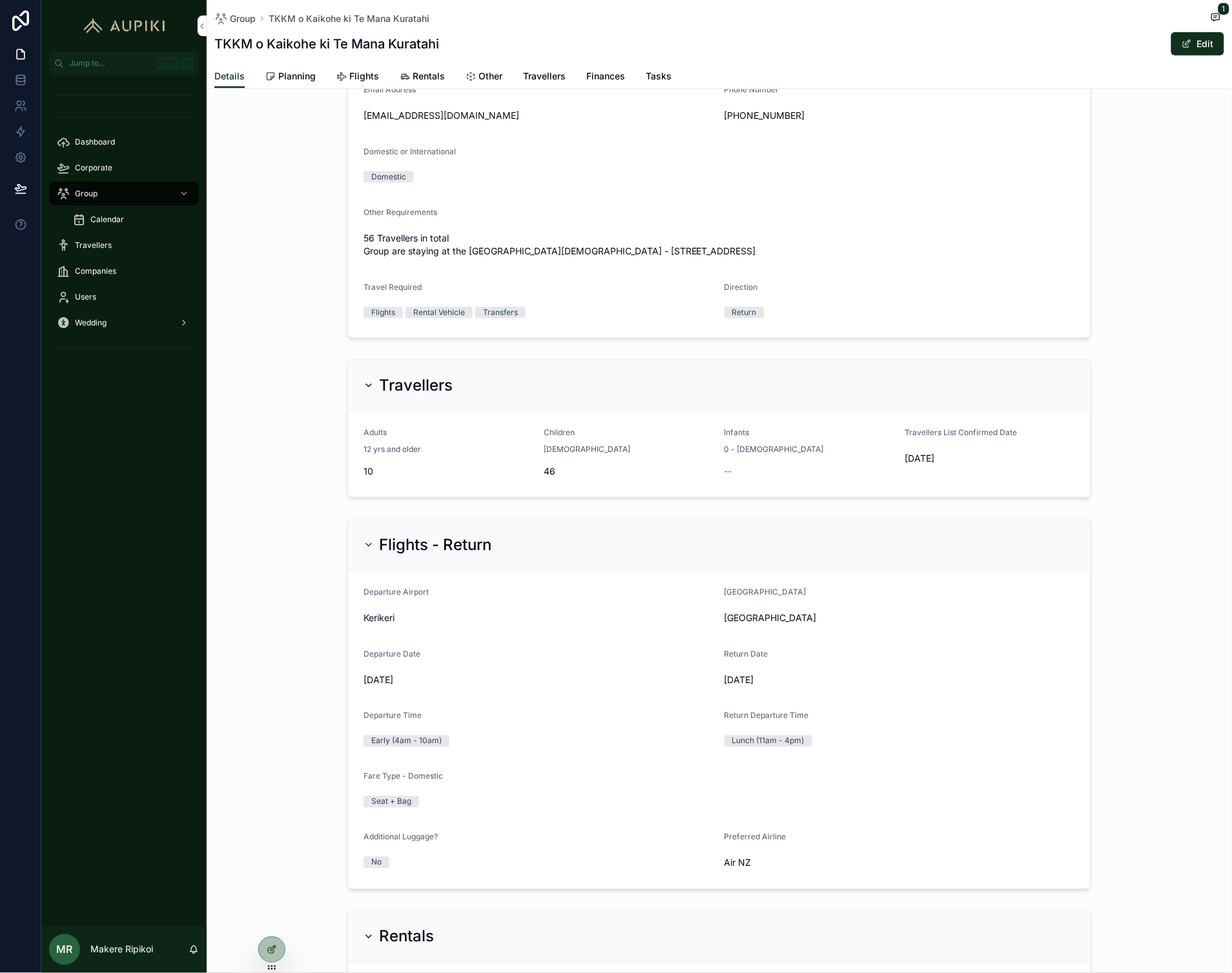
scroll to position [433, 0]
click at [301, 71] on span "Planning" at bounding box center [297, 76] width 37 height 13
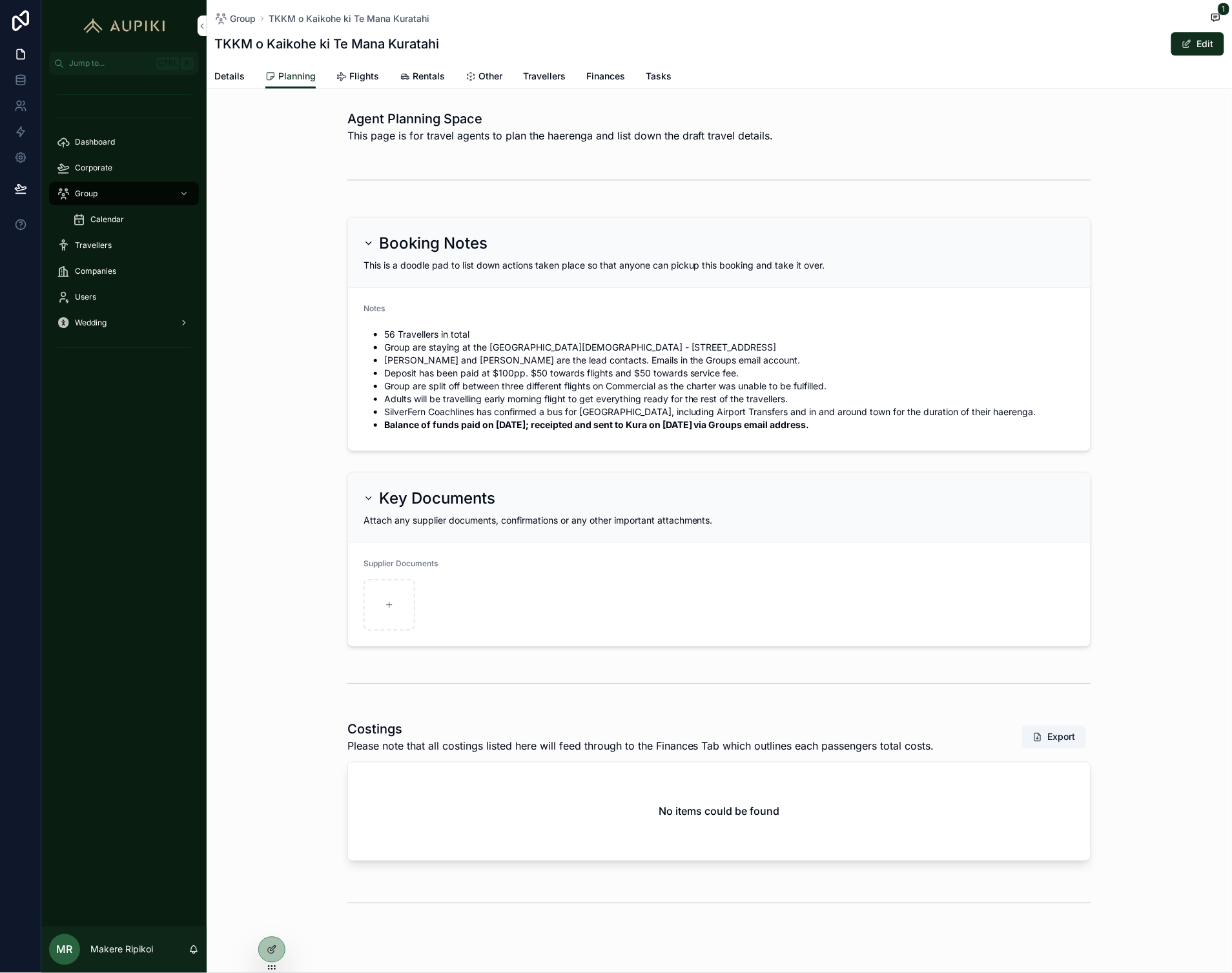
click at [346, 76] on div "Flights" at bounding box center [357, 76] width 43 height 13
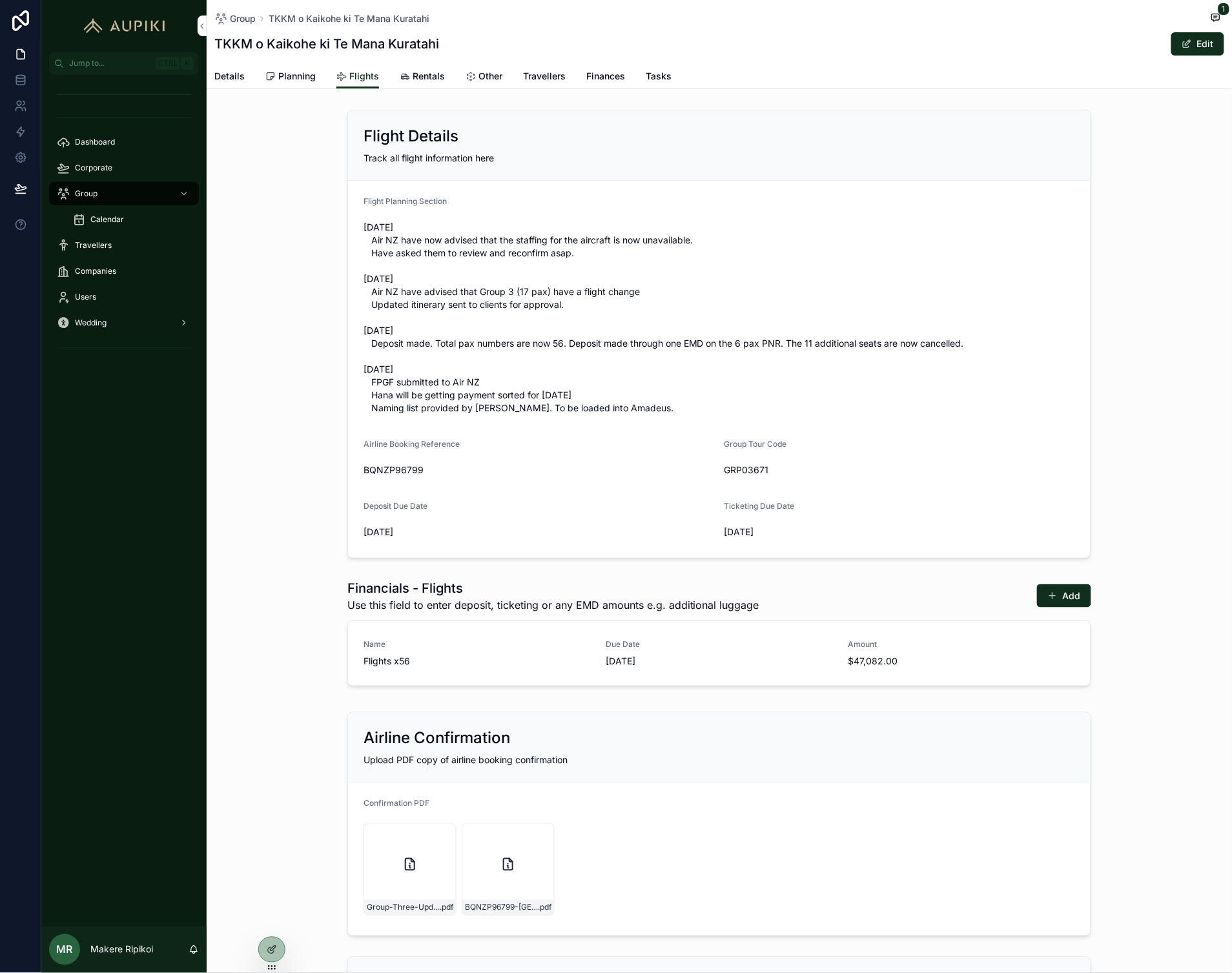
scroll to position [215, 0]
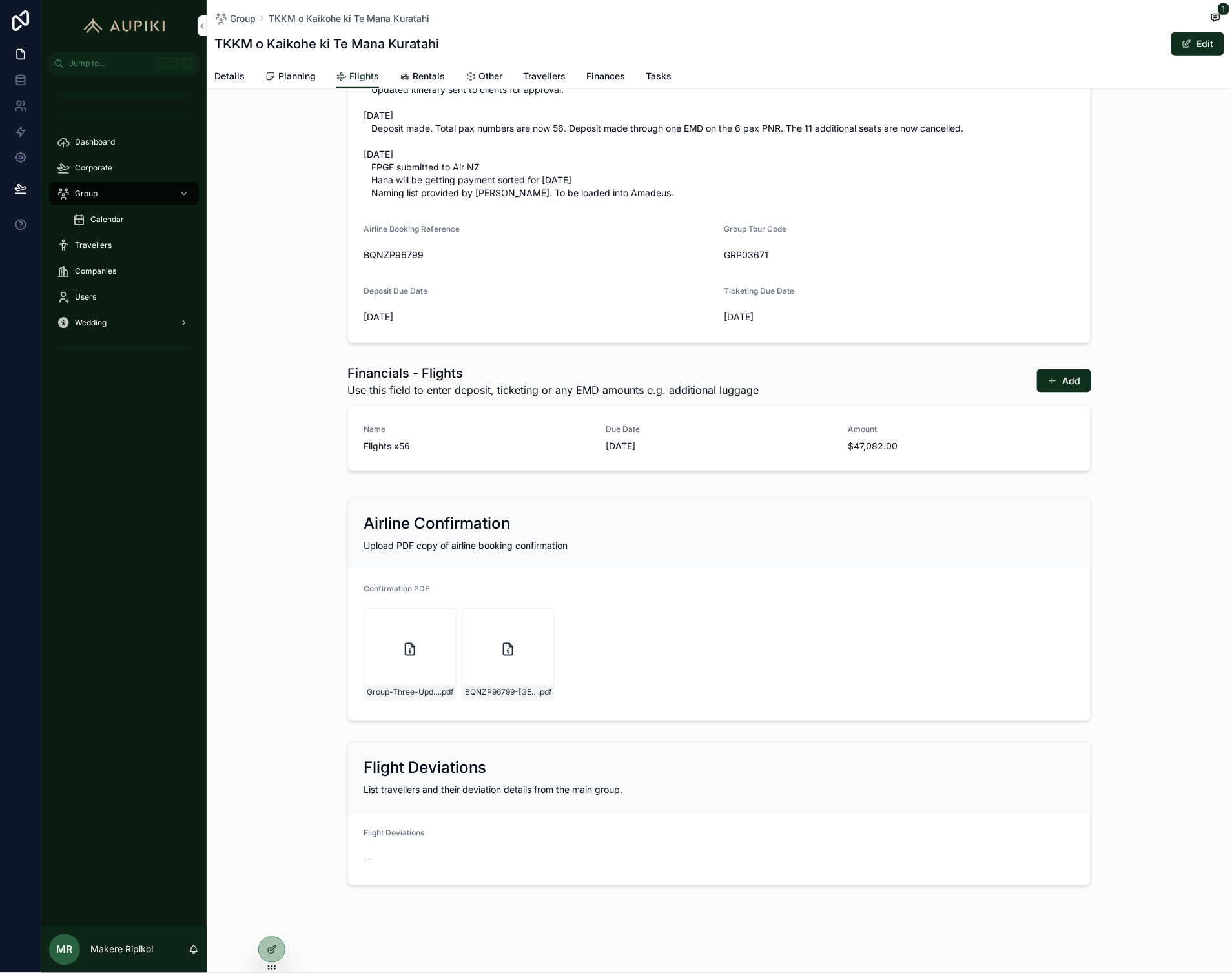
click at [230, 84] on link "Details" at bounding box center [229, 78] width 30 height 26
